Goal: Register for event/course

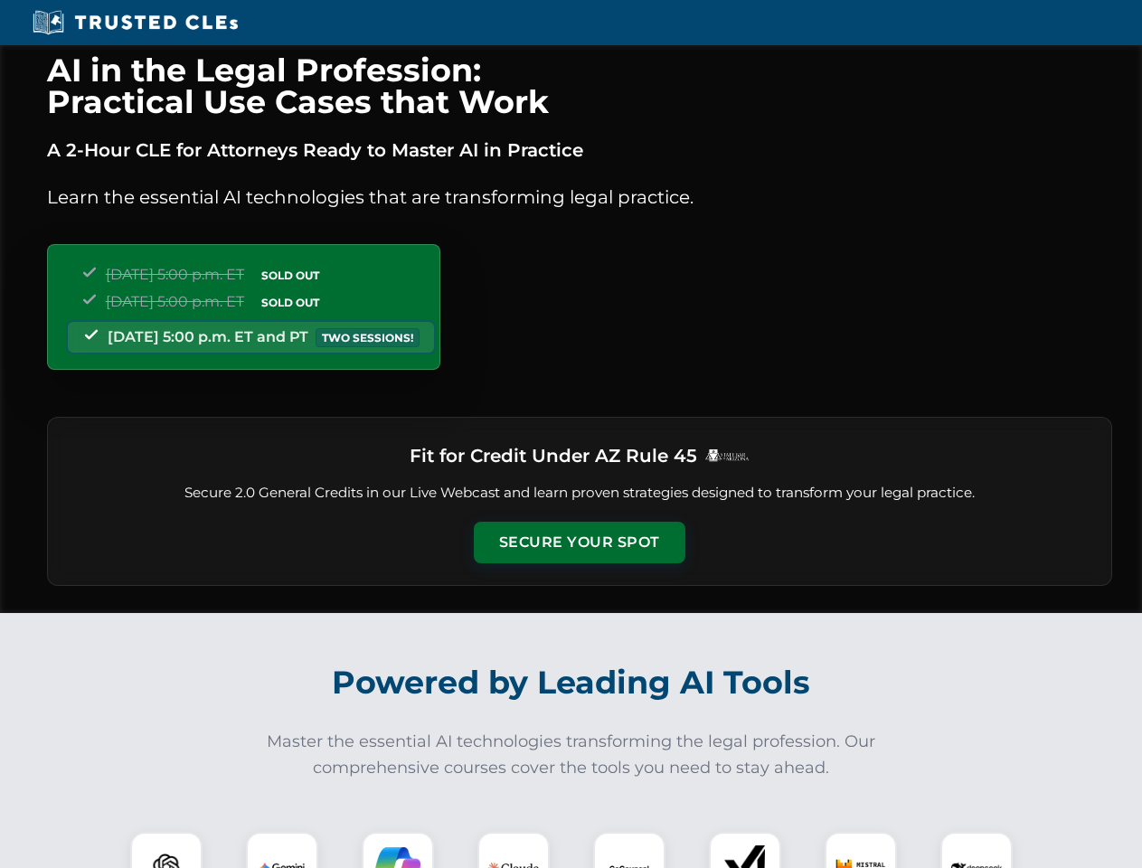
click at [579, 542] on button "Secure Your Spot" at bounding box center [580, 543] width 212 height 42
click at [166, 850] on img at bounding box center [166, 868] width 52 height 52
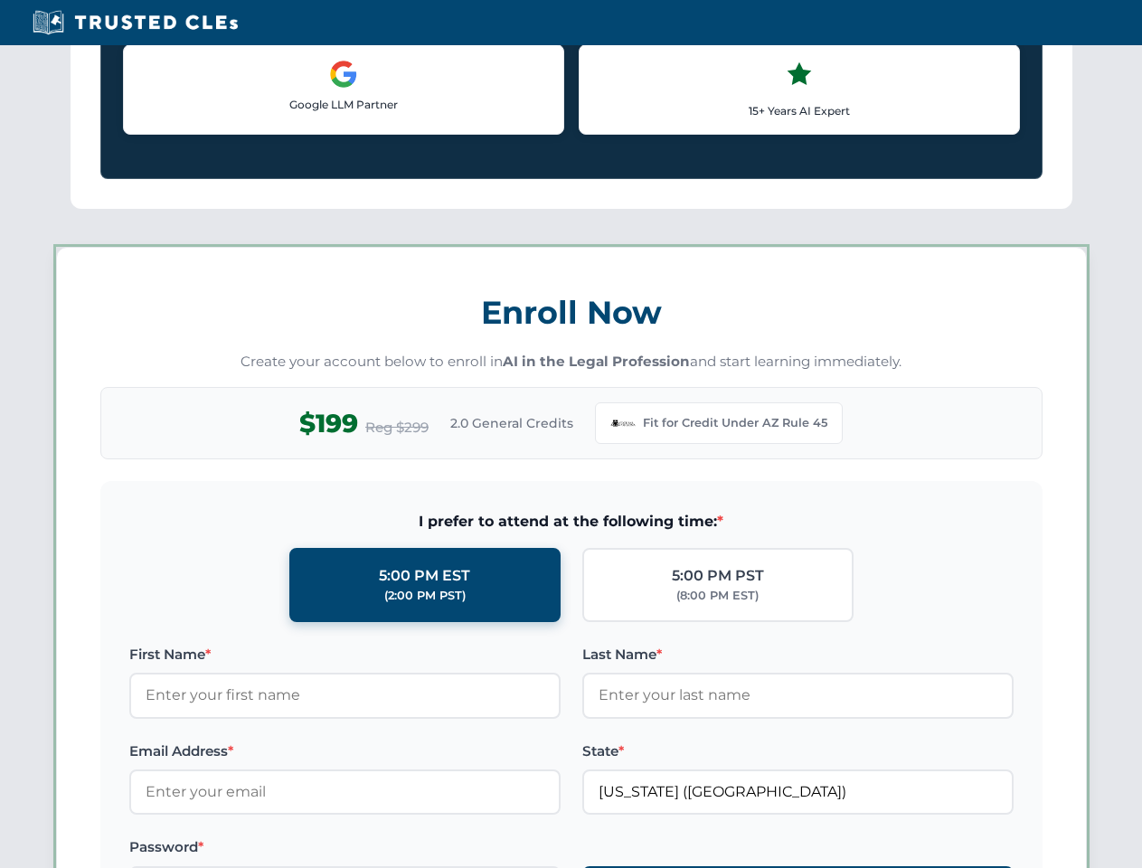
click at [398, 850] on label "Password *" at bounding box center [344, 847] width 431 height 22
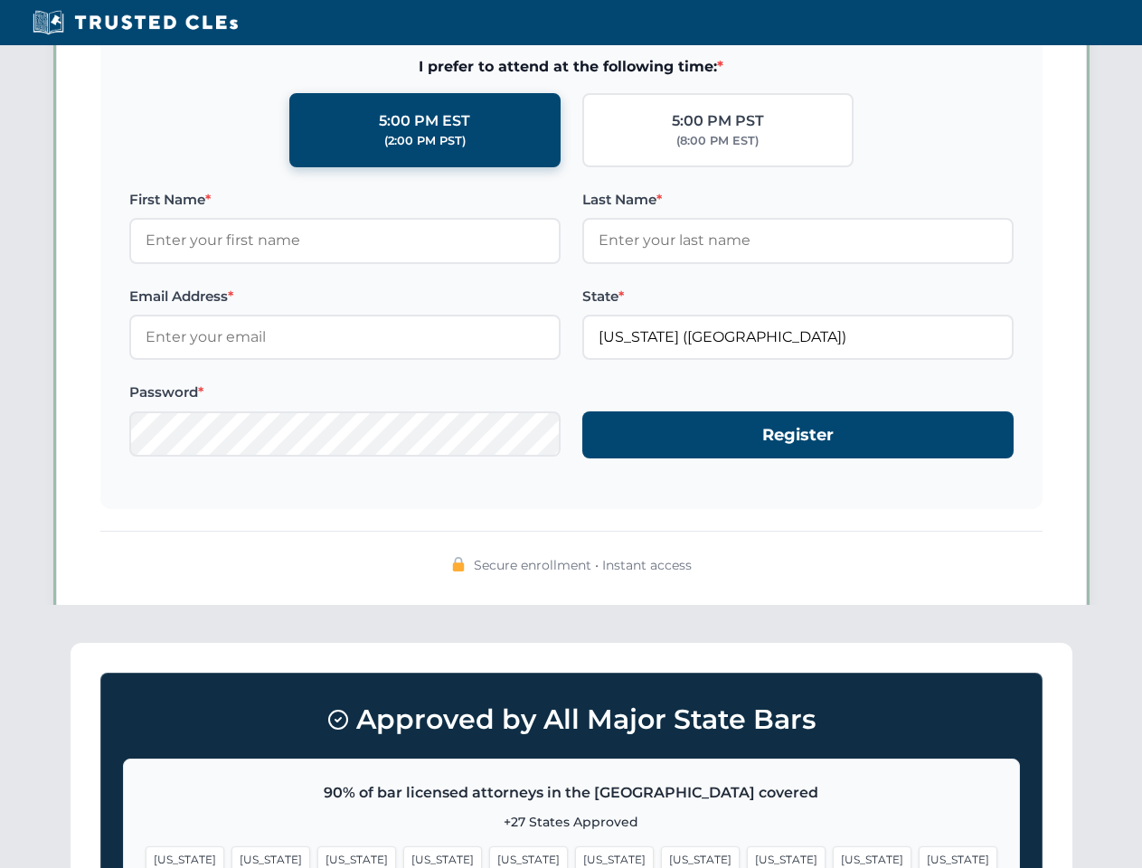
click at [833, 850] on span "[US_STATE]" at bounding box center [872, 859] width 79 height 26
